Goal: Navigation & Orientation: Find specific page/section

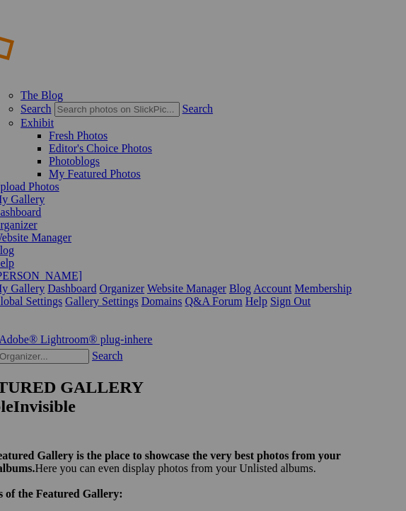
scroll to position [1, 195]
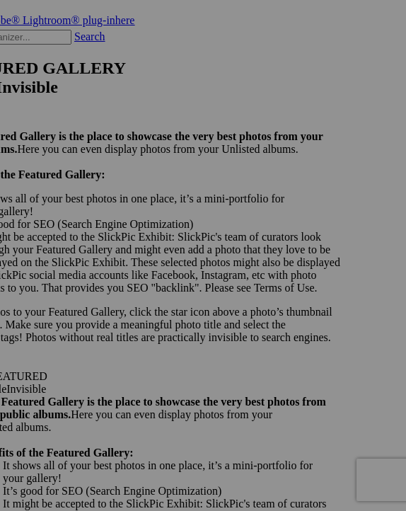
scroll to position [342, 262]
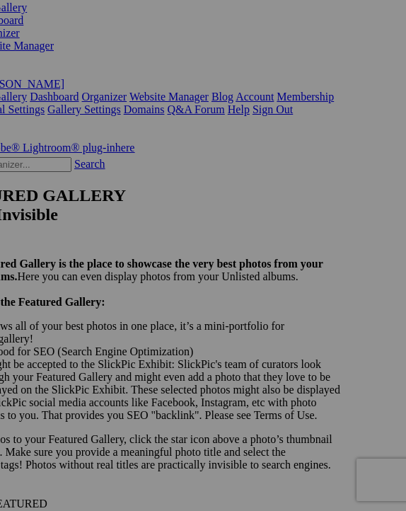
scroll to position [191, 241]
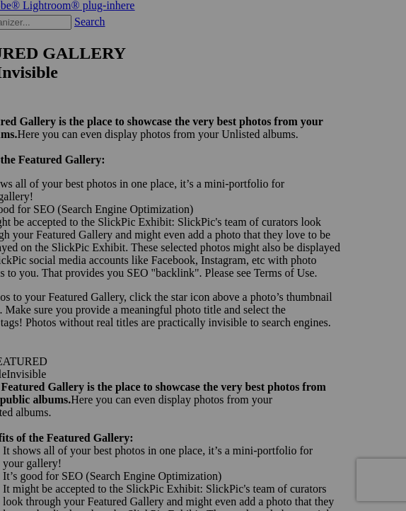
scroll to position [433, 262]
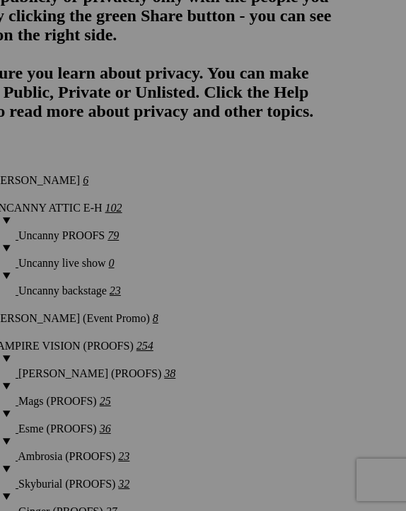
scroll to position [1408, 244]
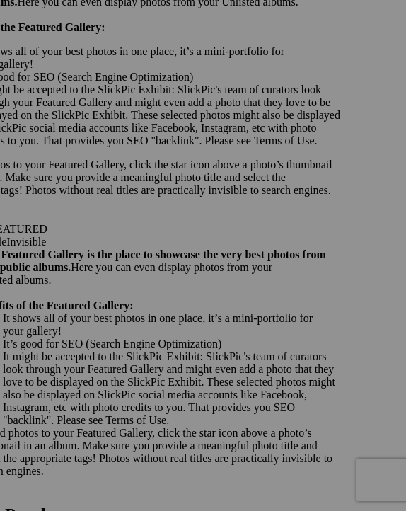
scroll to position [467, 261]
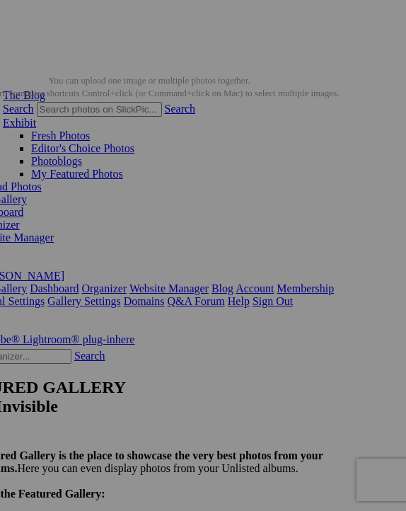
scroll to position [1, 213]
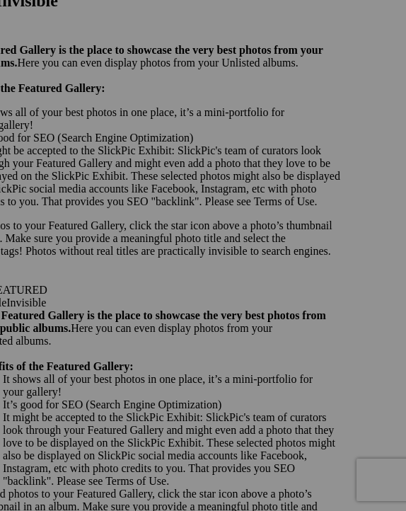
scroll to position [406, 261]
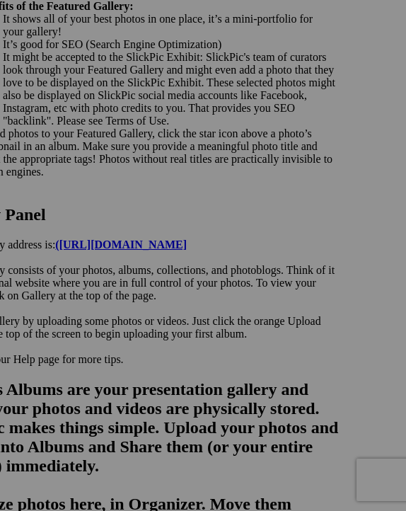
scroll to position [676, 177]
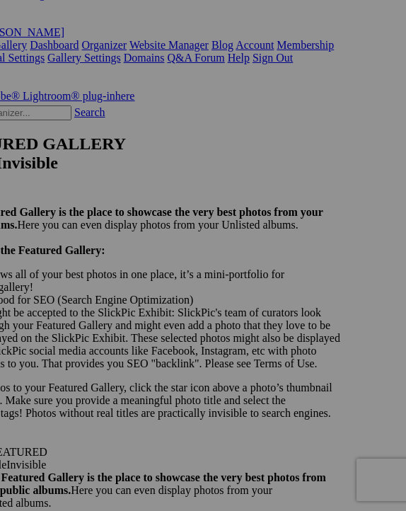
scroll to position [244, 261]
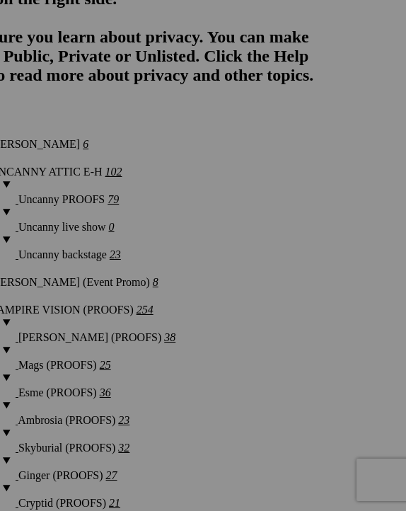
scroll to position [1439, 243]
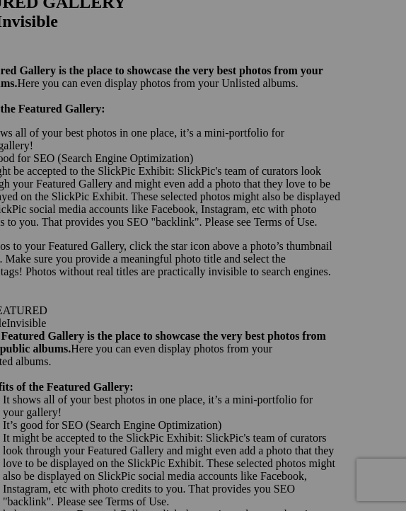
scroll to position [386, 255]
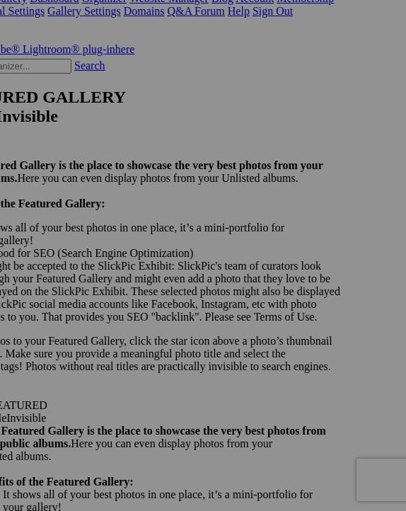
scroll to position [296, 255]
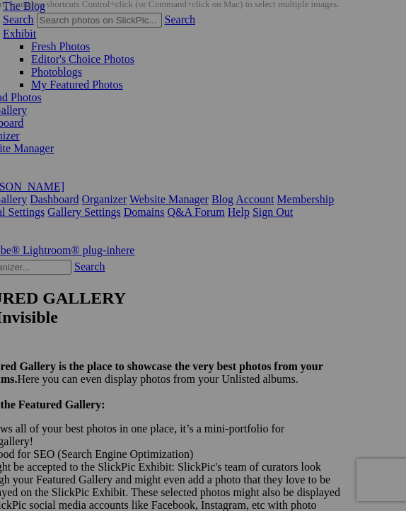
scroll to position [88, 207]
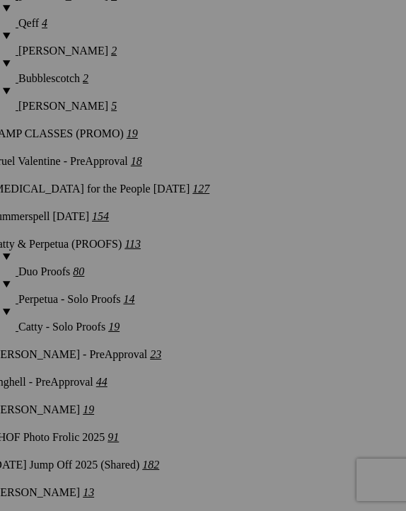
scroll to position [2198, 272]
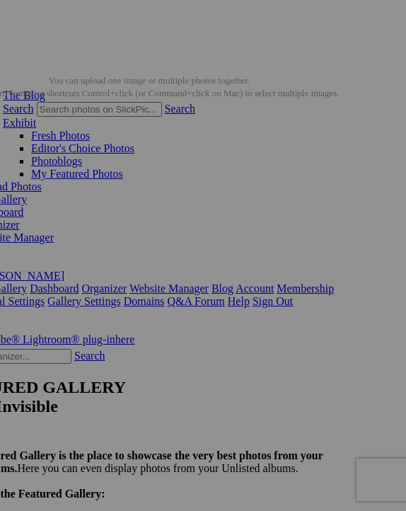
scroll to position [0, 216]
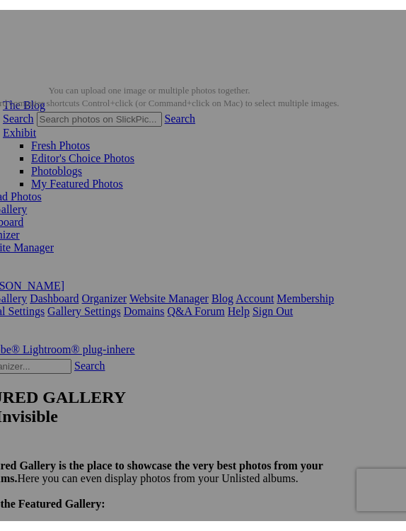
scroll to position [0, 200]
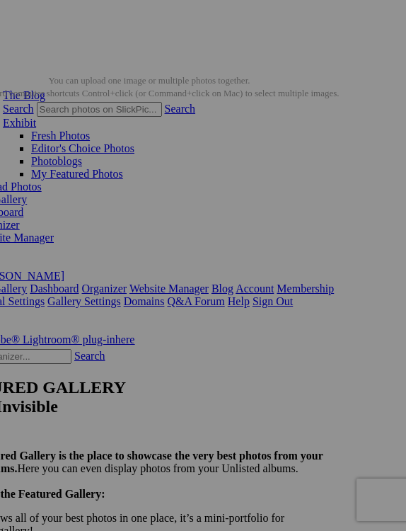
scroll to position [0, 225]
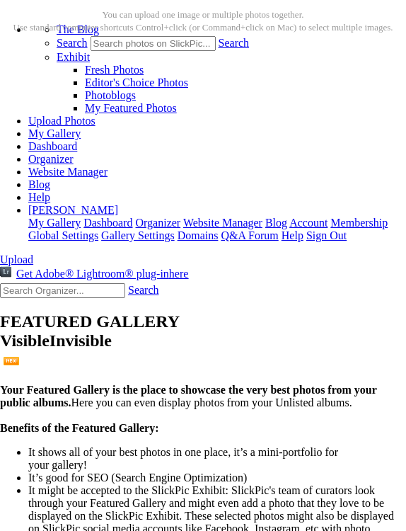
scroll to position [49, 137]
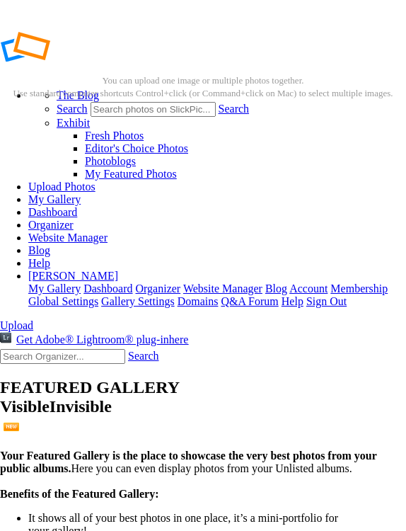
scroll to position [0, 12]
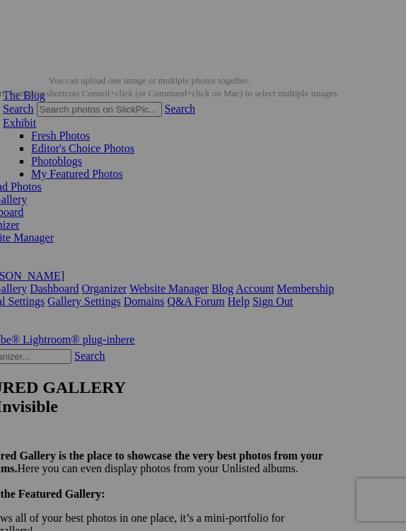
scroll to position [0, 128]
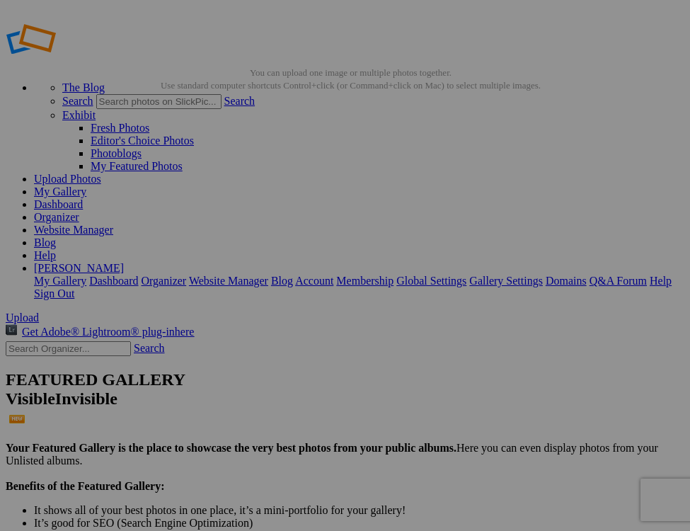
scroll to position [11, 0]
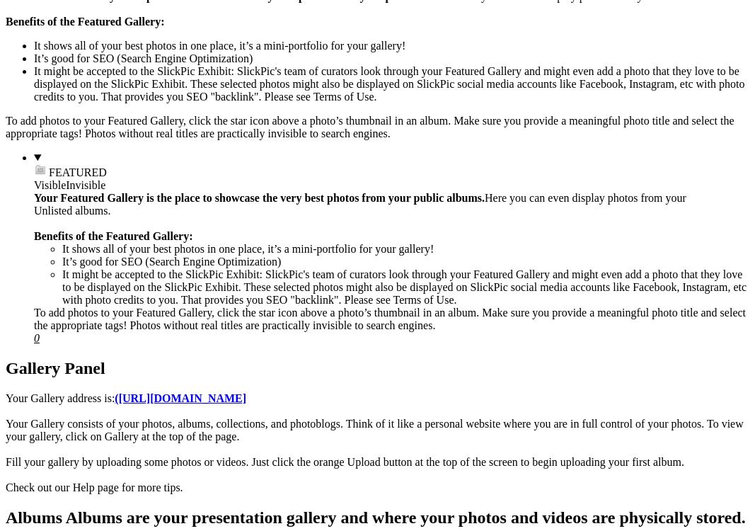
scroll to position [450, 0]
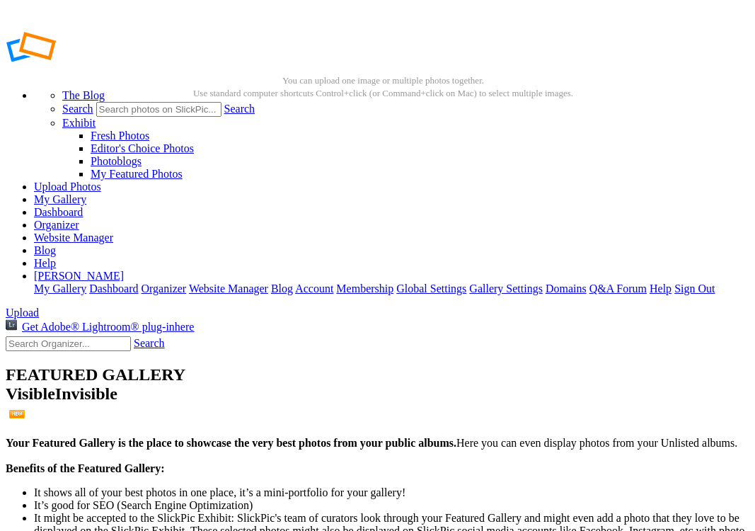
scroll to position [0, 0]
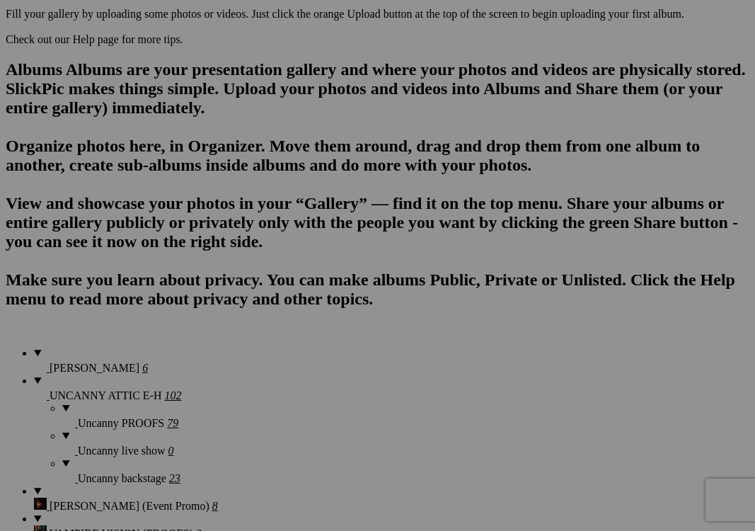
scroll to position [882, 0]
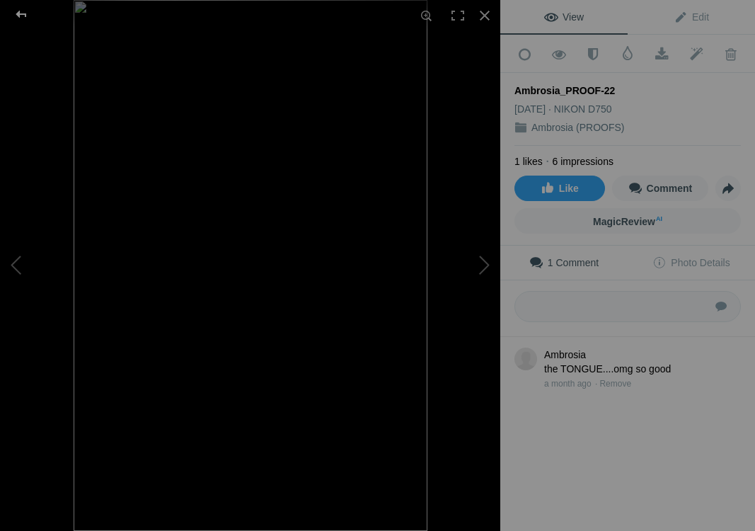
click at [20, 16] on div at bounding box center [21, 14] width 51 height 28
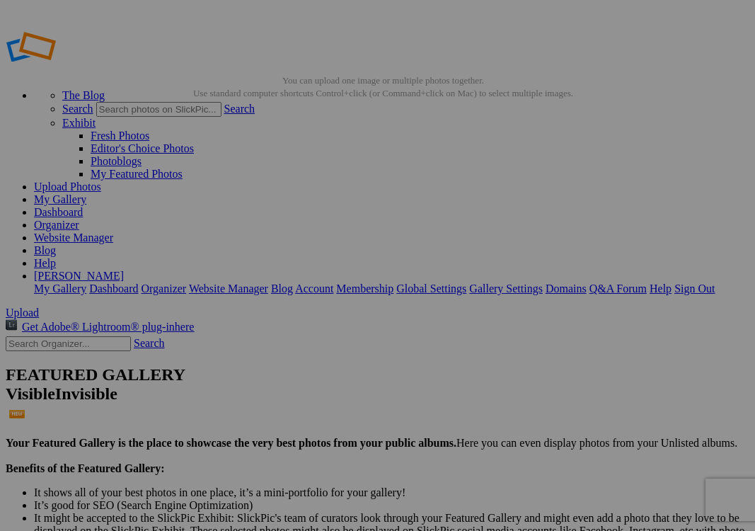
scroll to position [0, 0]
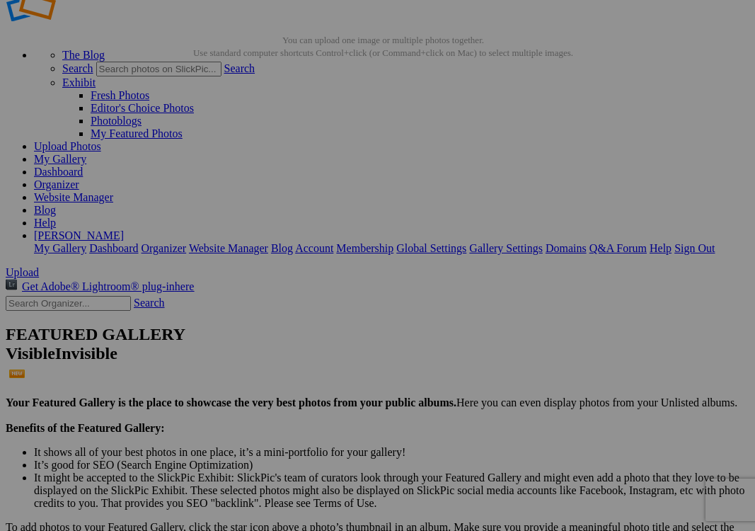
scroll to position [5, 0]
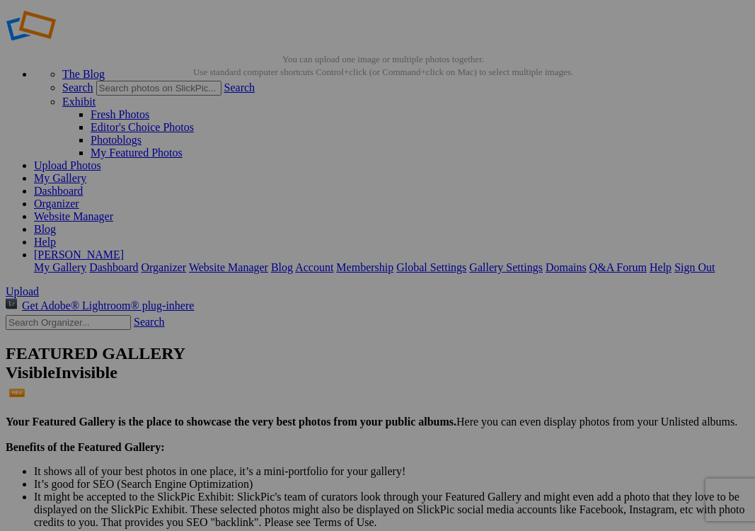
scroll to position [23, 0]
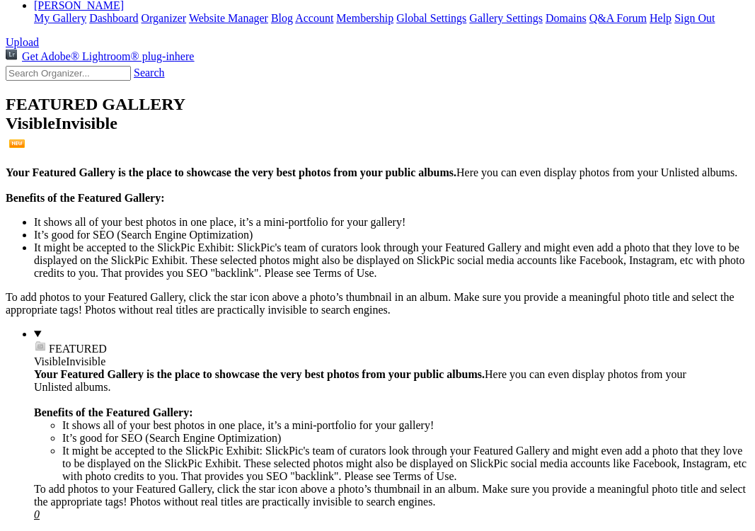
scroll to position [170, 0]
